Goal: Task Accomplishment & Management: Use online tool/utility

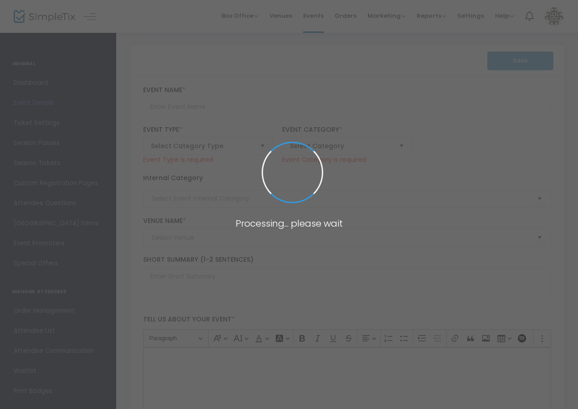
type input "ArtParty 2025 - Tickets"
type textarea "Join us to support the arts in [GEOGRAPHIC_DATA] for an evening of creativity a…"
checkbox input "true"
type input "Buy Tickets"
type input "[GEOGRAPHIC_DATA]"
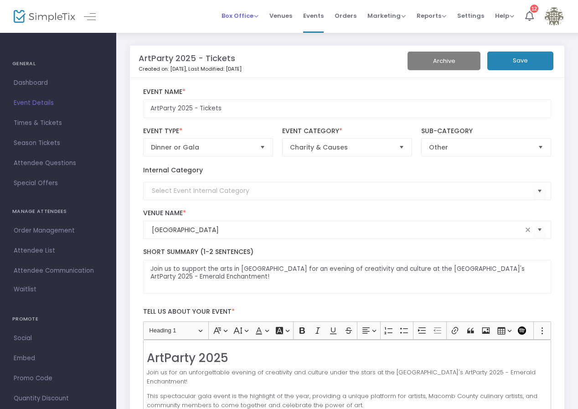
click at [258, 17] on span "Box Office" at bounding box center [239, 15] width 37 height 9
click at [252, 31] on li "Sell Tickets" at bounding box center [253, 31] width 65 height 18
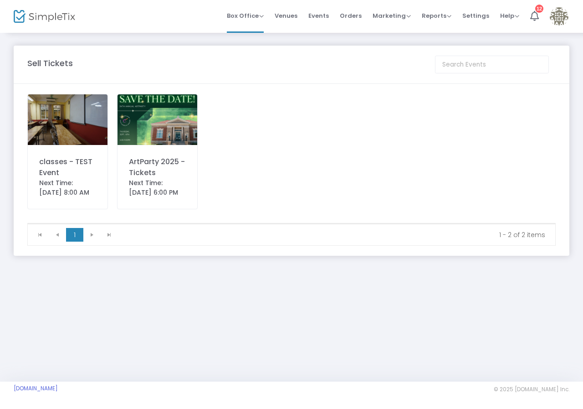
click at [152, 152] on div "ArtParty 2025 - Tickets Next Time: [DATE] 6:00 PM" at bounding box center [157, 151] width 81 height 115
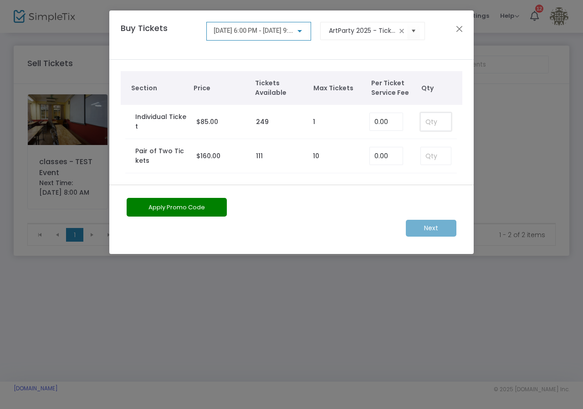
click at [435, 128] on input at bounding box center [436, 121] width 30 height 17
type input "1"
click at [156, 210] on button "Apply Promo Code" at bounding box center [177, 207] width 100 height 19
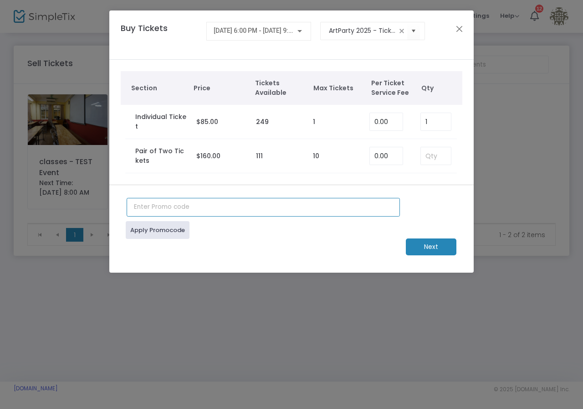
click at [161, 208] on input "text" at bounding box center [263, 207] width 273 height 19
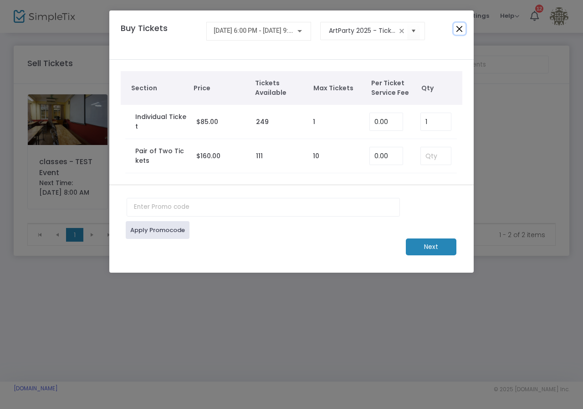
click at [458, 31] on button "Close" at bounding box center [460, 29] width 12 height 12
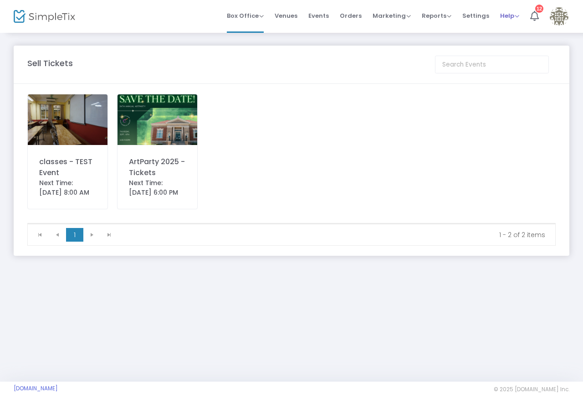
click at [502, 20] on div "Help View Docs Contact Support" at bounding box center [509, 15] width 19 height 9
click at [516, 20] on span "Help" at bounding box center [509, 15] width 19 height 9
click at [538, 11] on div "12" at bounding box center [539, 9] width 8 height 8
click at [345, 18] on span "Orders" at bounding box center [351, 15] width 22 height 23
